Goal: Check status

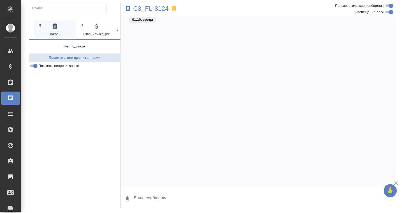
scroll to position [1055, 0]
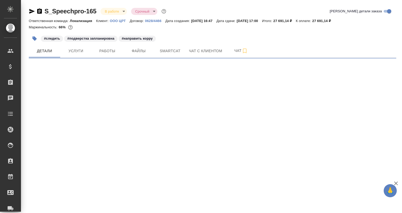
select select "RU"
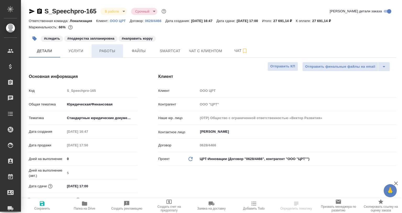
type textarea "x"
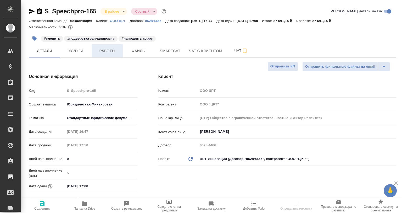
type textarea "x"
click at [106, 51] on span "Работы" at bounding box center [107, 51] width 25 height 7
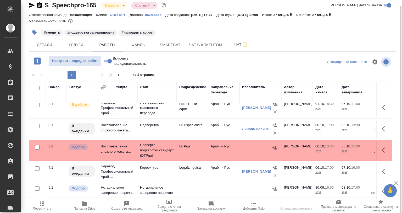
scroll to position [32, 0]
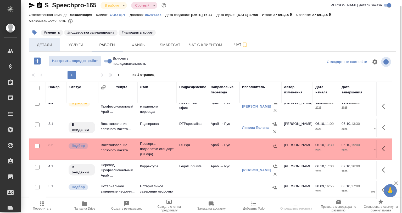
click at [50, 43] on span "Детали" at bounding box center [44, 45] width 25 height 7
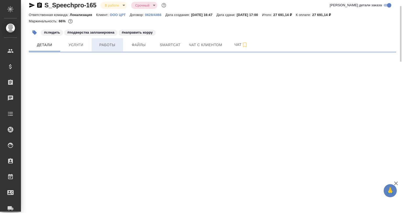
select select "RU"
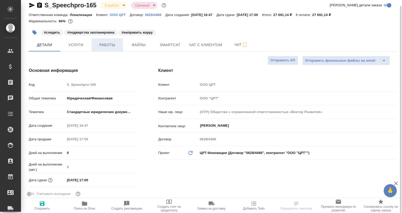
type textarea "x"
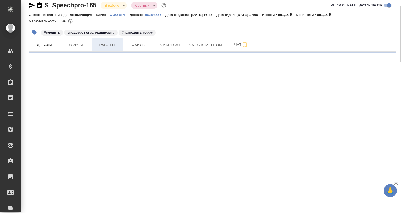
click at [108, 44] on span "Работы" at bounding box center [107, 45] width 25 height 7
select select "RU"
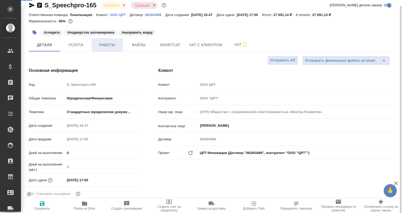
type textarea "x"
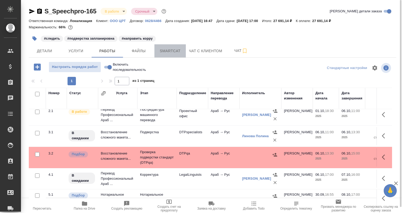
click at [167, 53] on span "Smartcat" at bounding box center [170, 51] width 25 height 7
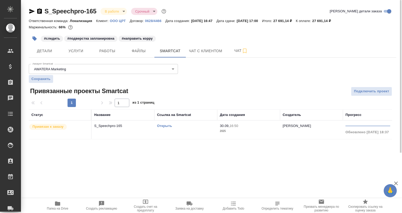
scroll to position [0, 87]
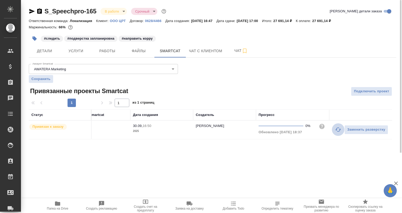
click at [336, 129] on icon "button" at bounding box center [338, 129] width 6 height 4
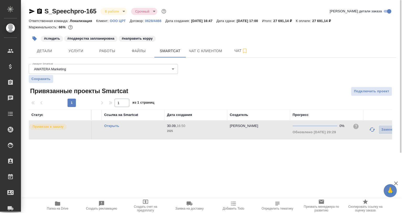
scroll to position [0, 0]
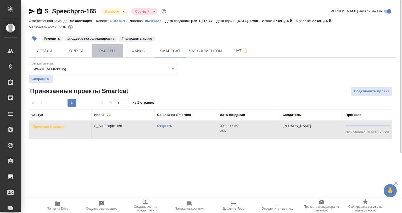
click at [115, 56] on button "Работы" at bounding box center [107, 50] width 31 height 13
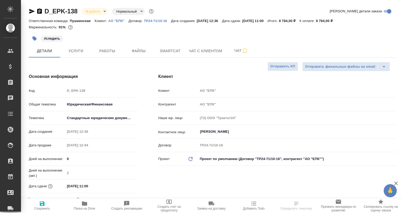
select select "RU"
click at [72, 53] on span "Услуги" at bounding box center [75, 51] width 25 height 7
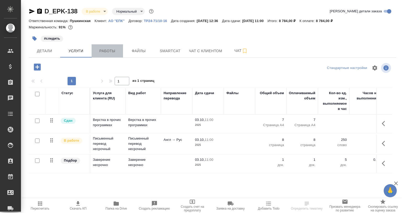
click at [102, 53] on span "Работы" at bounding box center [107, 51] width 25 height 7
